Goal: Task Accomplishment & Management: Manage account settings

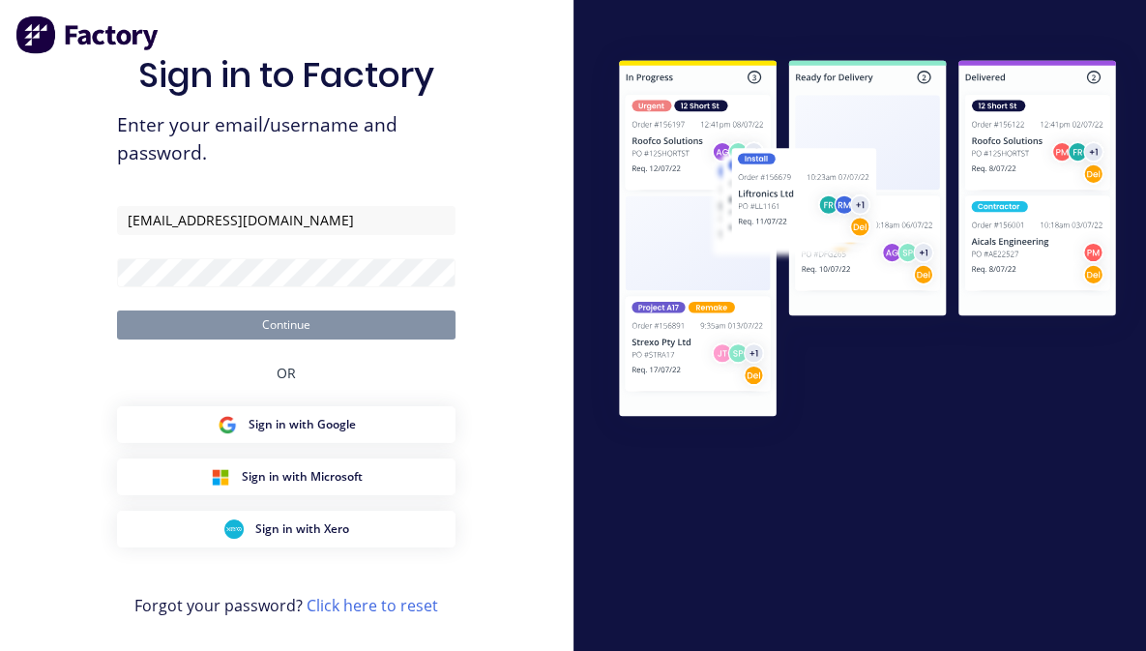
click at [316, 334] on button "Continue" at bounding box center [286, 324] width 339 height 29
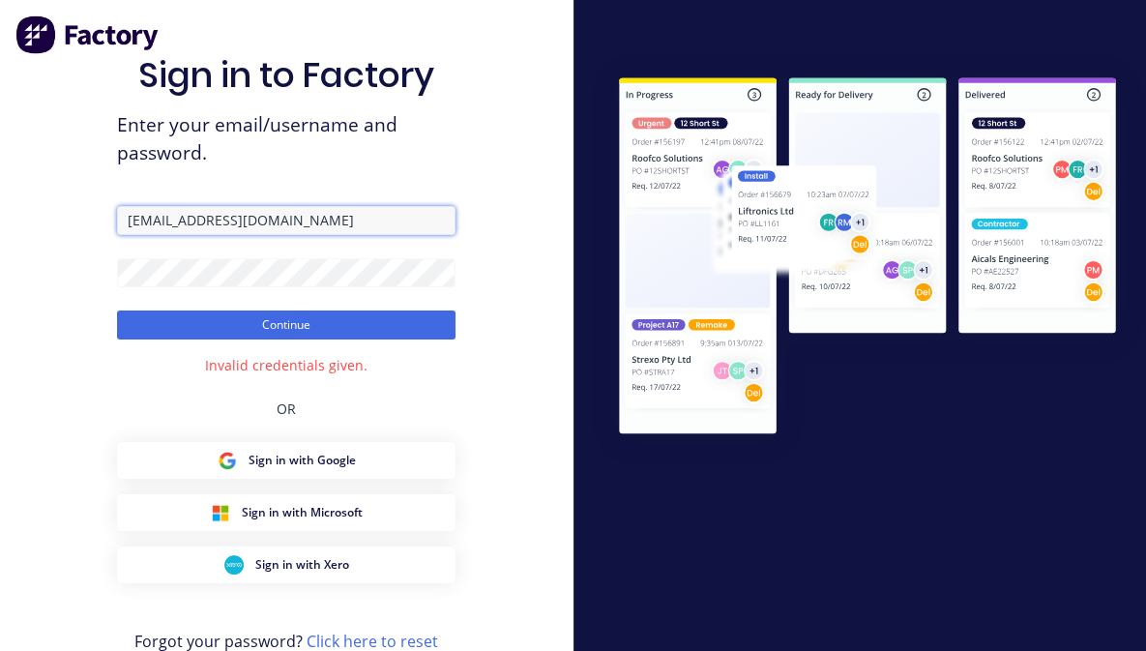
drag, startPoint x: 398, startPoint y: 227, endPoint x: 213, endPoint y: 246, distance: 185.6
click at [213, 246] on form "[EMAIL_ADDRESS][DOMAIN_NAME] Continue" at bounding box center [286, 272] width 339 height 133
type input "A"
type input "[EMAIL_ADDRESS][DOMAIN_NAME]"
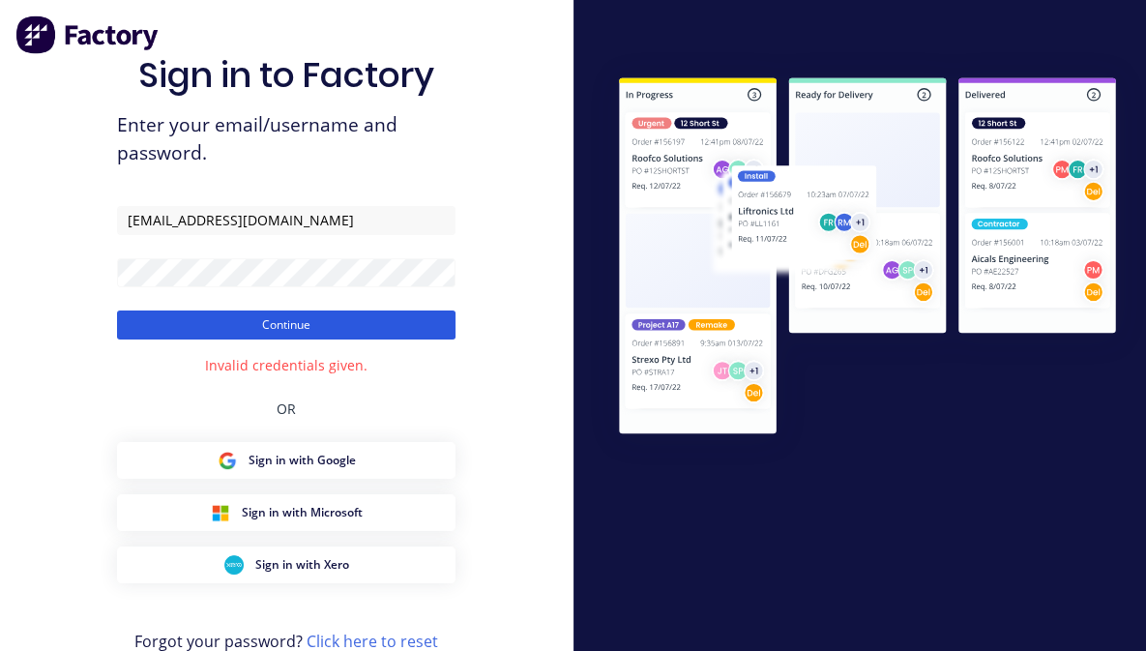
click at [293, 319] on button "Continue" at bounding box center [286, 324] width 339 height 29
click at [277, 318] on button "Continue" at bounding box center [286, 324] width 339 height 29
